Goal: Information Seeking & Learning: Find contact information

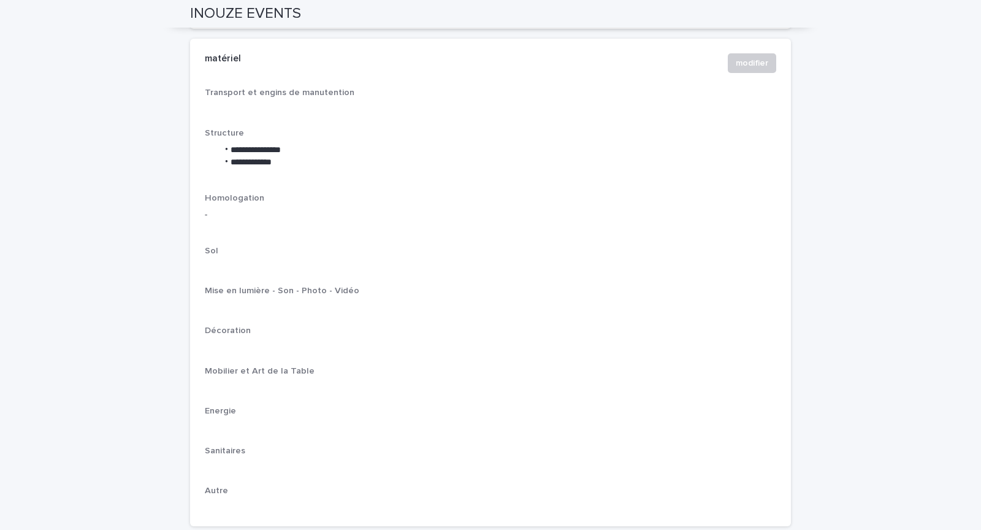
scroll to position [1484, 0]
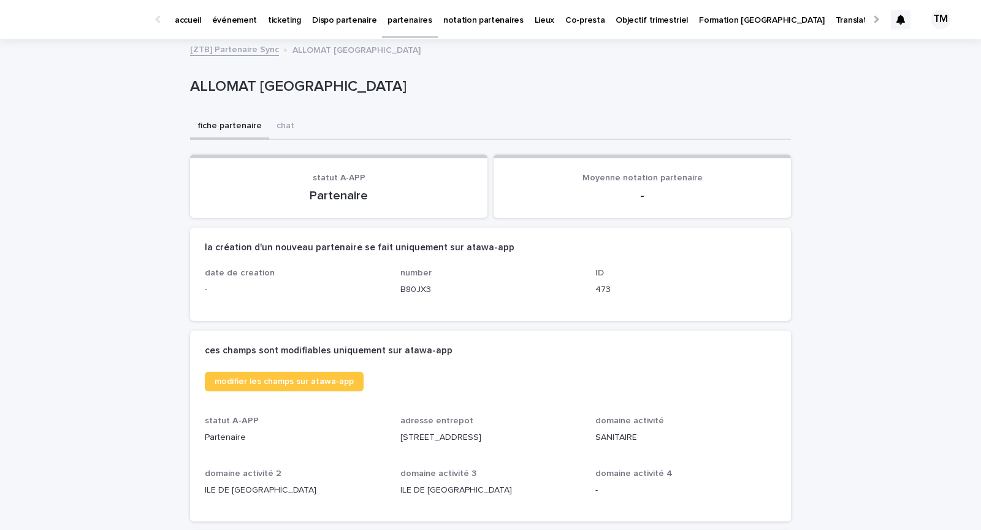
click at [432, 425] on p "adresse entrepot" at bounding box center [490, 421] width 181 height 10
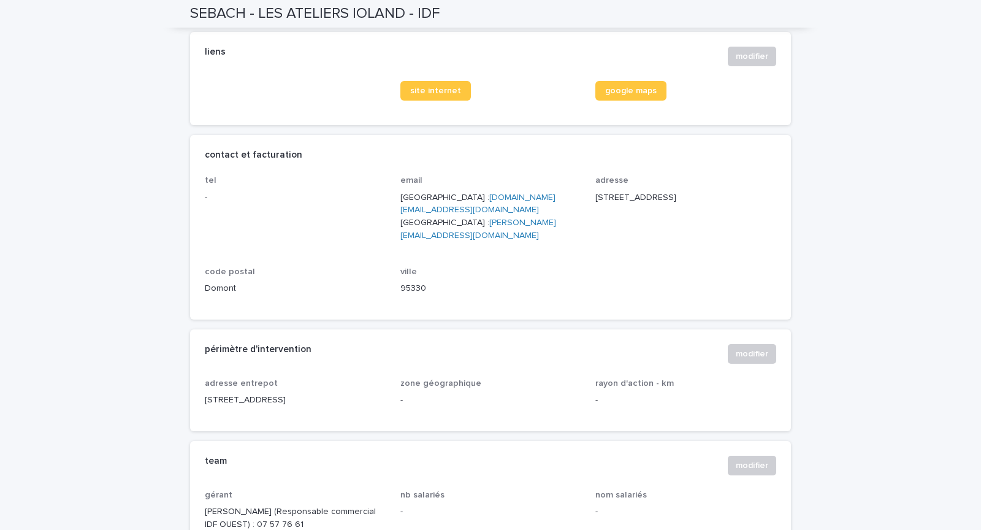
scroll to position [485, 0]
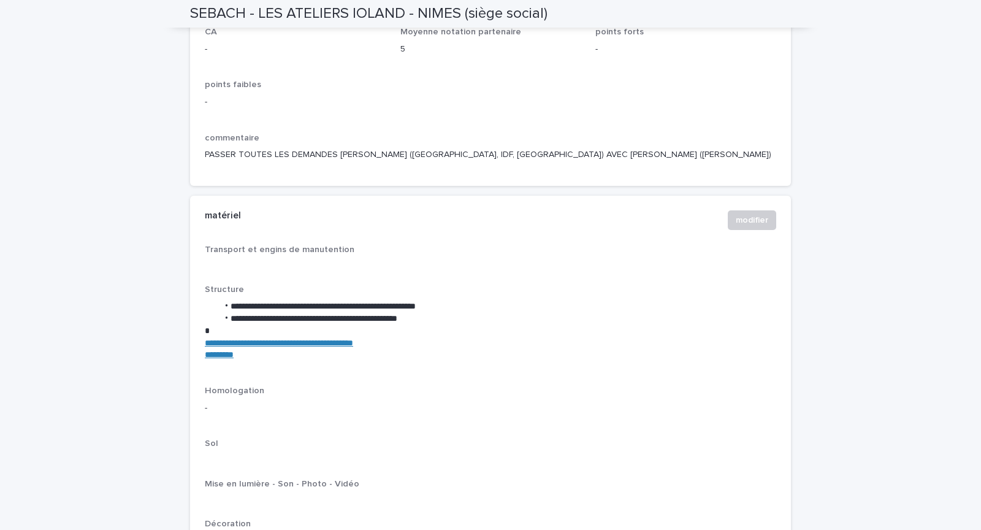
scroll to position [1338, 0]
